Goal: Information Seeking & Learning: Learn about a topic

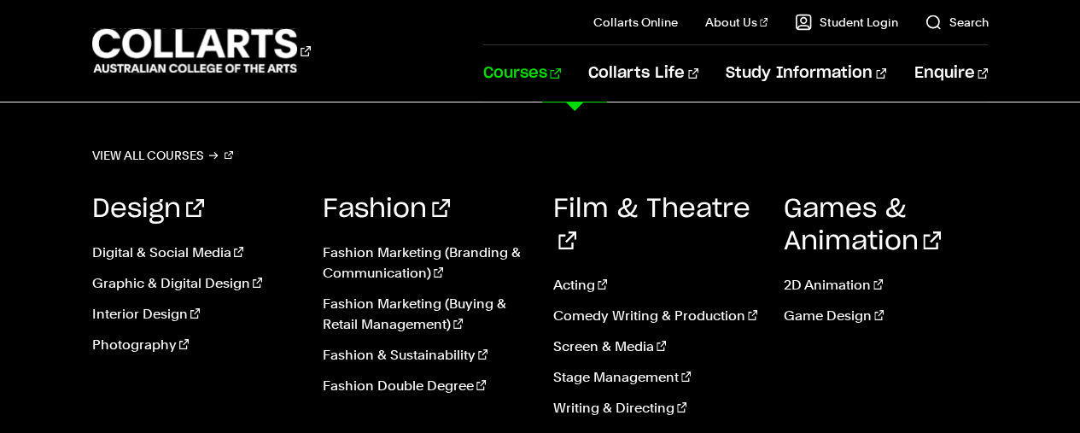
click at [561, 71] on link "Courses" at bounding box center [522, 73] width 78 height 56
click at [196, 155] on link "View all courses" at bounding box center [163, 155] width 142 height 24
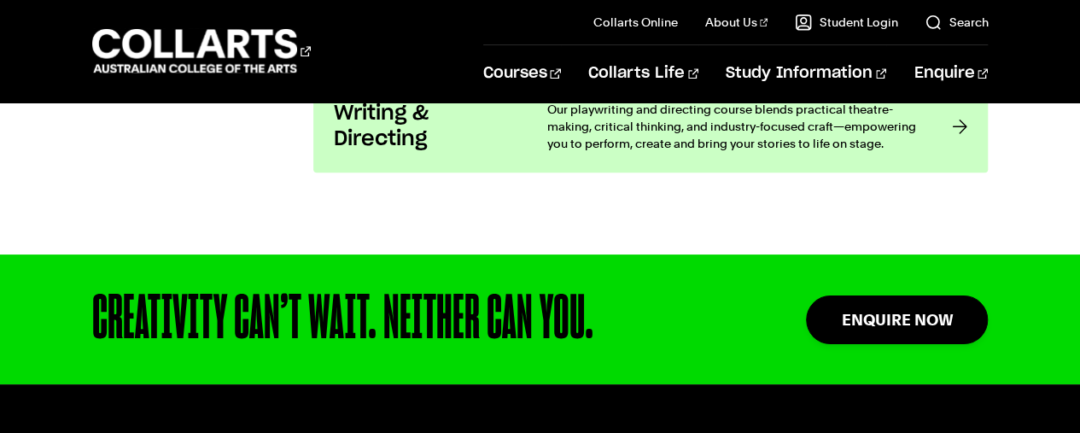
scroll to position [4096, 0]
